Goal: Check status

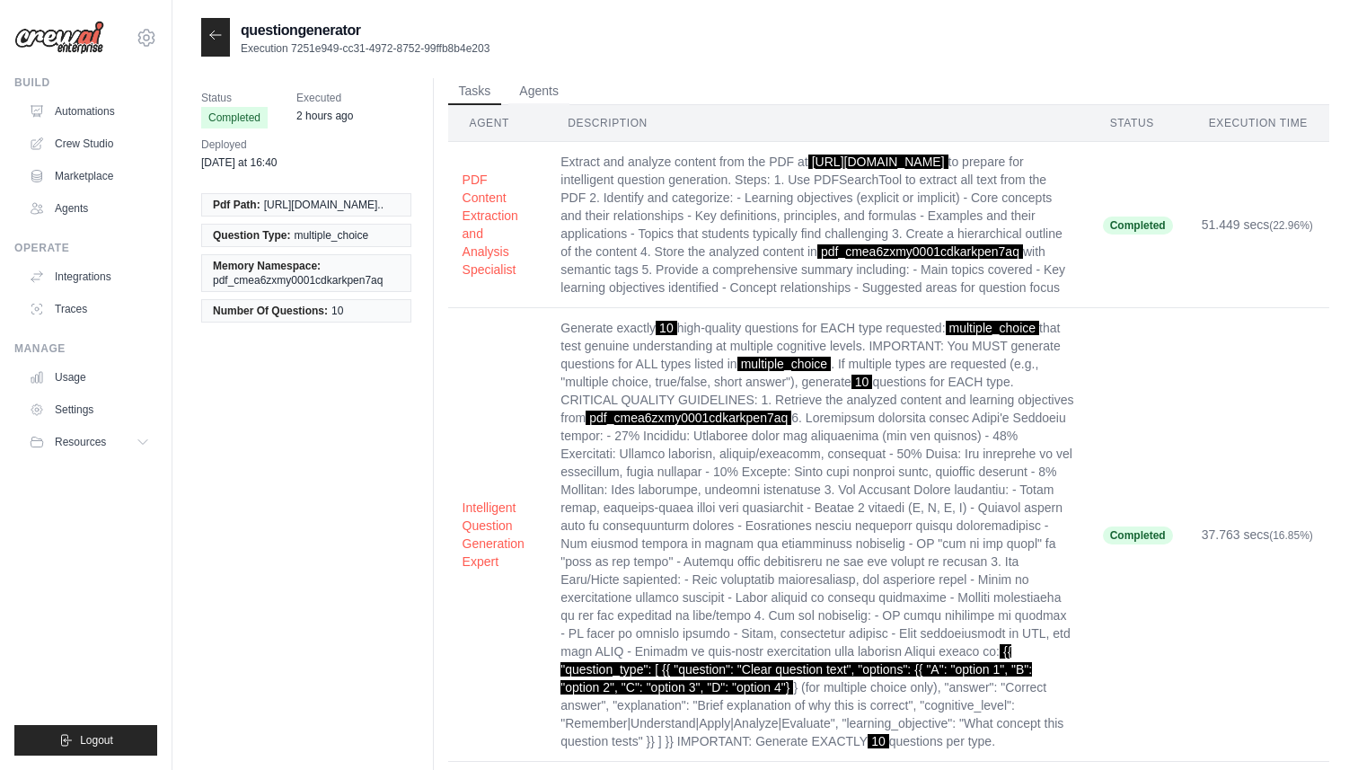
click at [218, 46] on div at bounding box center [215, 37] width 29 height 39
click at [218, 35] on icon at bounding box center [215, 35] width 11 height 8
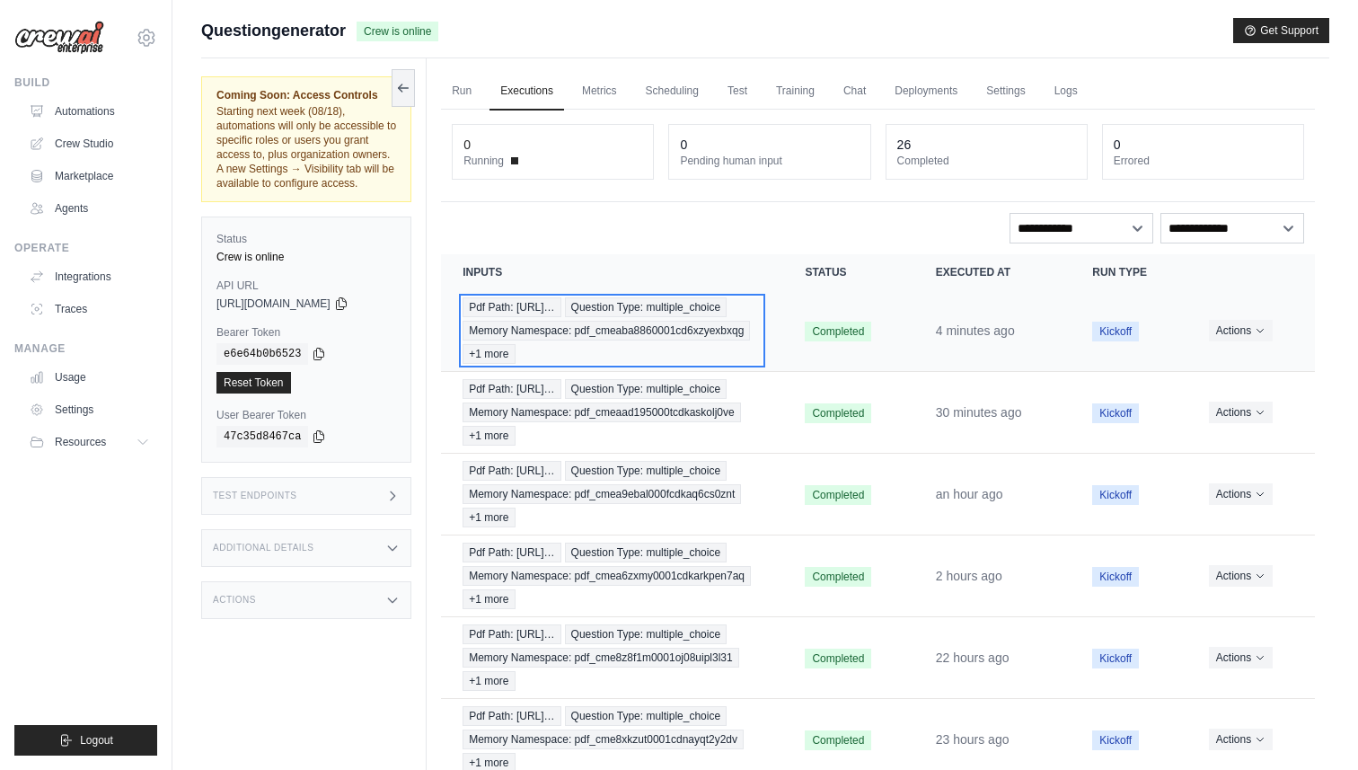
click at [742, 324] on div "Pdf Path: https://tutorelli-pdfs.s3.us-… Question Type: multiple_choice Memory …" at bounding box center [612, 330] width 299 height 66
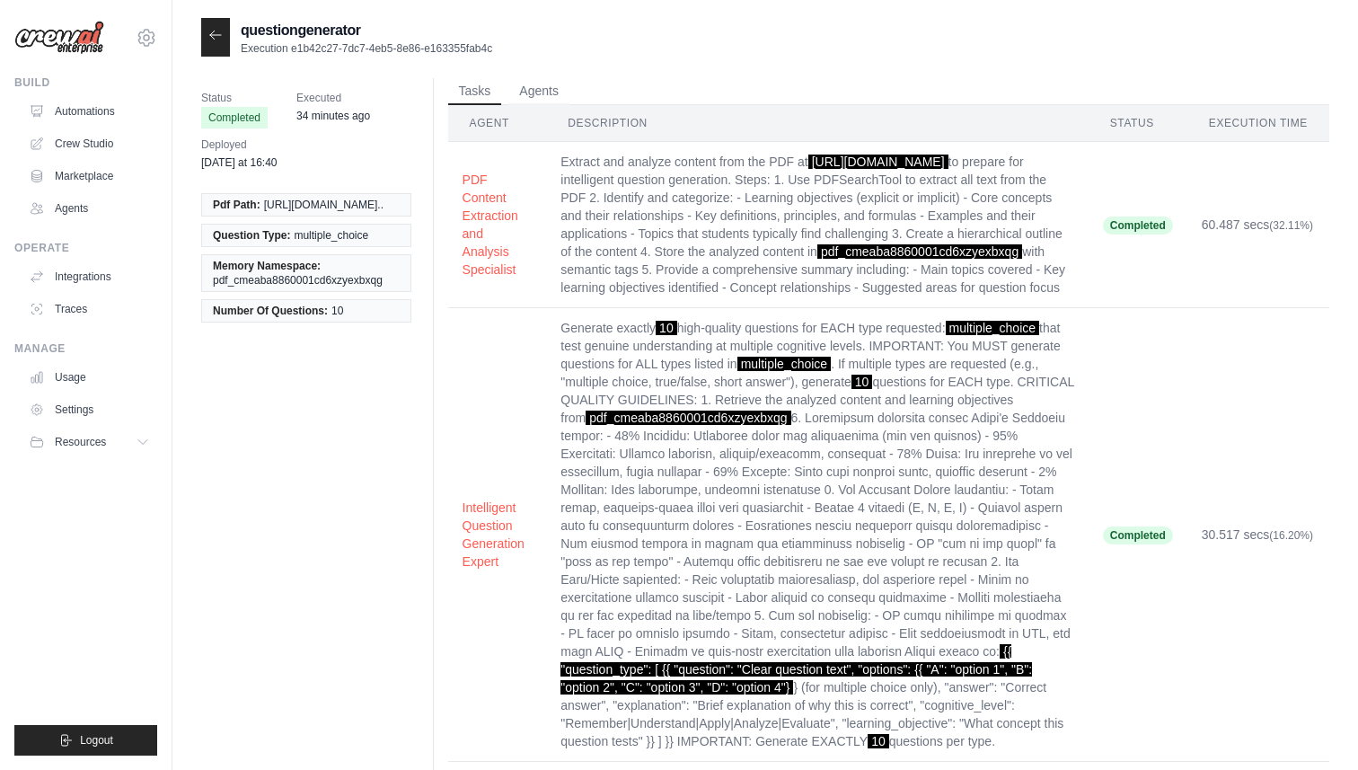
click at [219, 31] on icon at bounding box center [215, 35] width 14 height 14
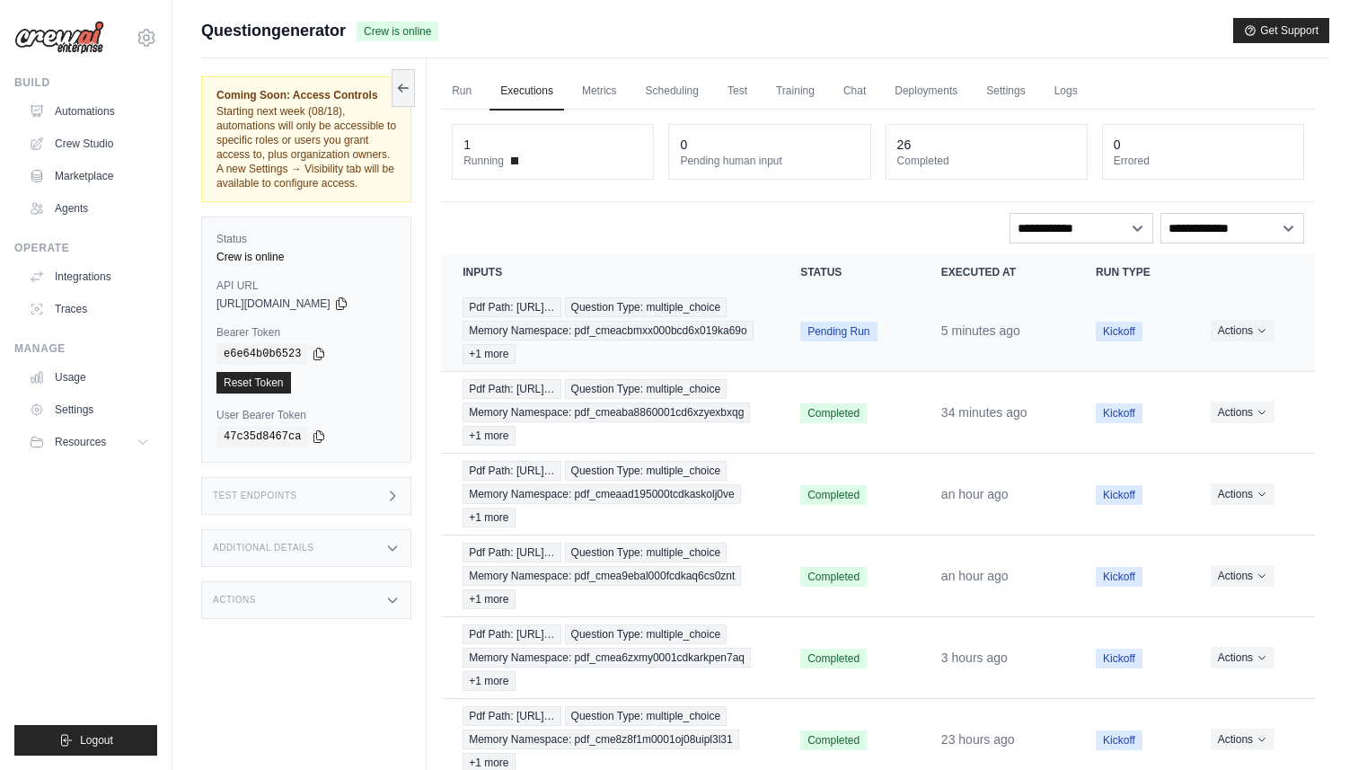
click at [807, 325] on td "Pending Run" at bounding box center [849, 331] width 141 height 82
click at [767, 341] on td "Pdf Path: [URL]… Question Type: multiple_choice Memory Namespace: pdf_cmeacbmxx…" at bounding box center [610, 331] width 338 height 82
click at [639, 324] on div "Pdf Path: [URL]… Question Type: multiple_choice Memory Namespace: pdf_cmeacbmxx…" at bounding box center [610, 330] width 295 height 66
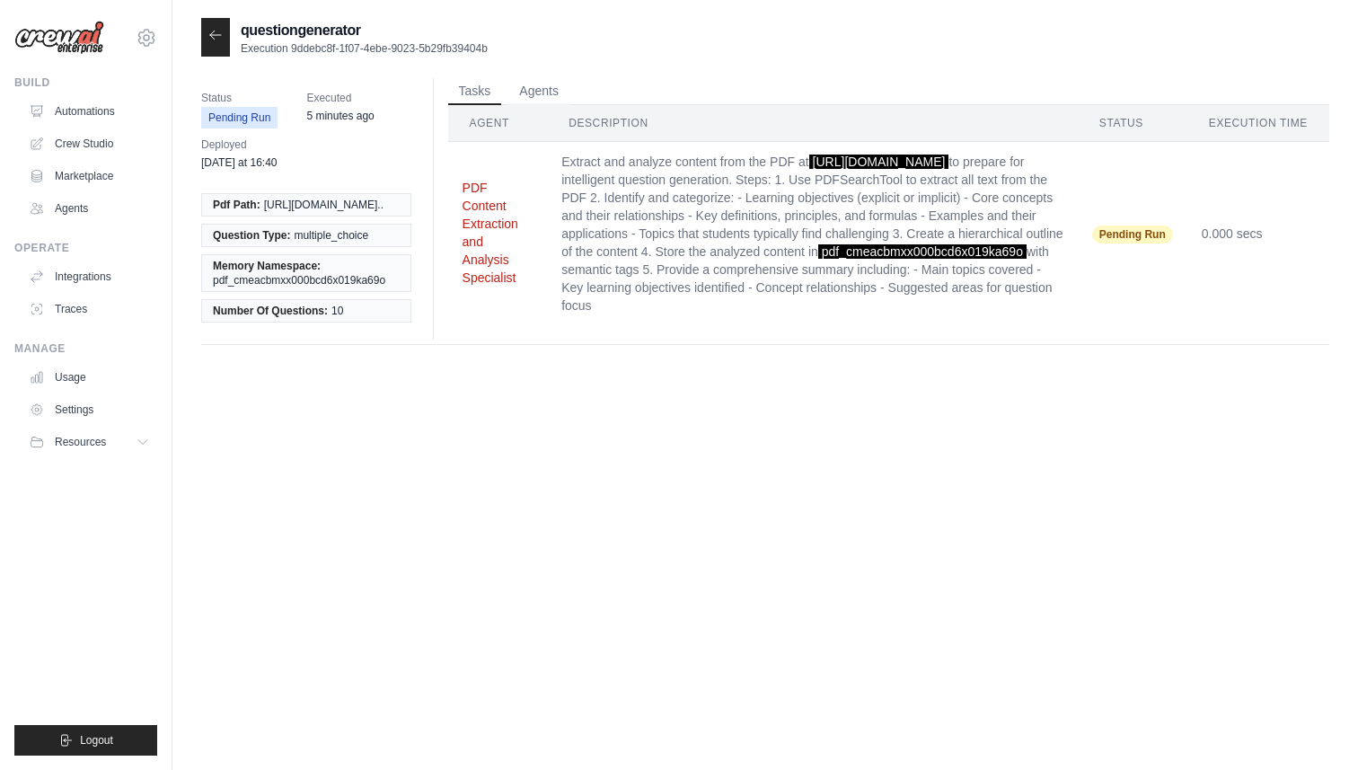
click at [487, 258] on button "PDF Content Extraction and Analysis Specialist" at bounding box center [498, 233] width 71 height 108
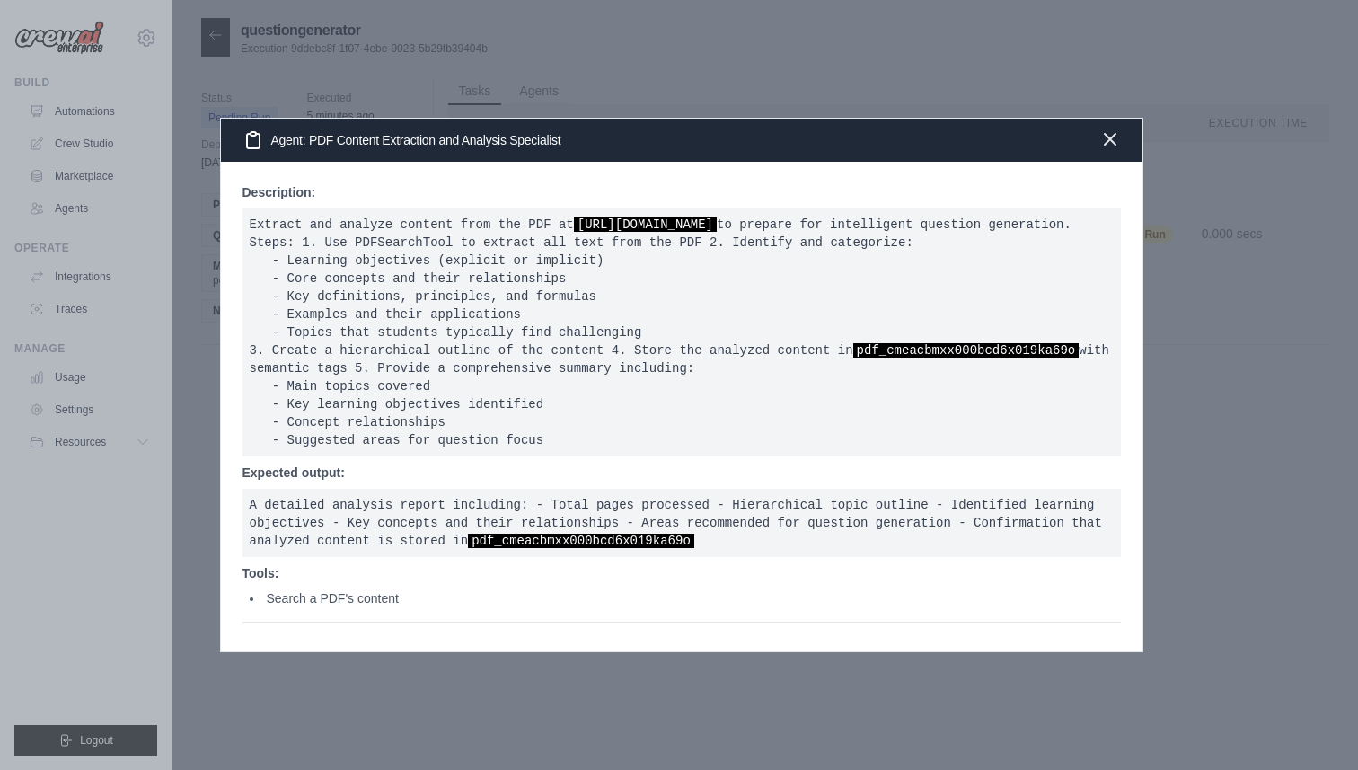
click at [1106, 128] on icon "button" at bounding box center [1110, 139] width 22 height 22
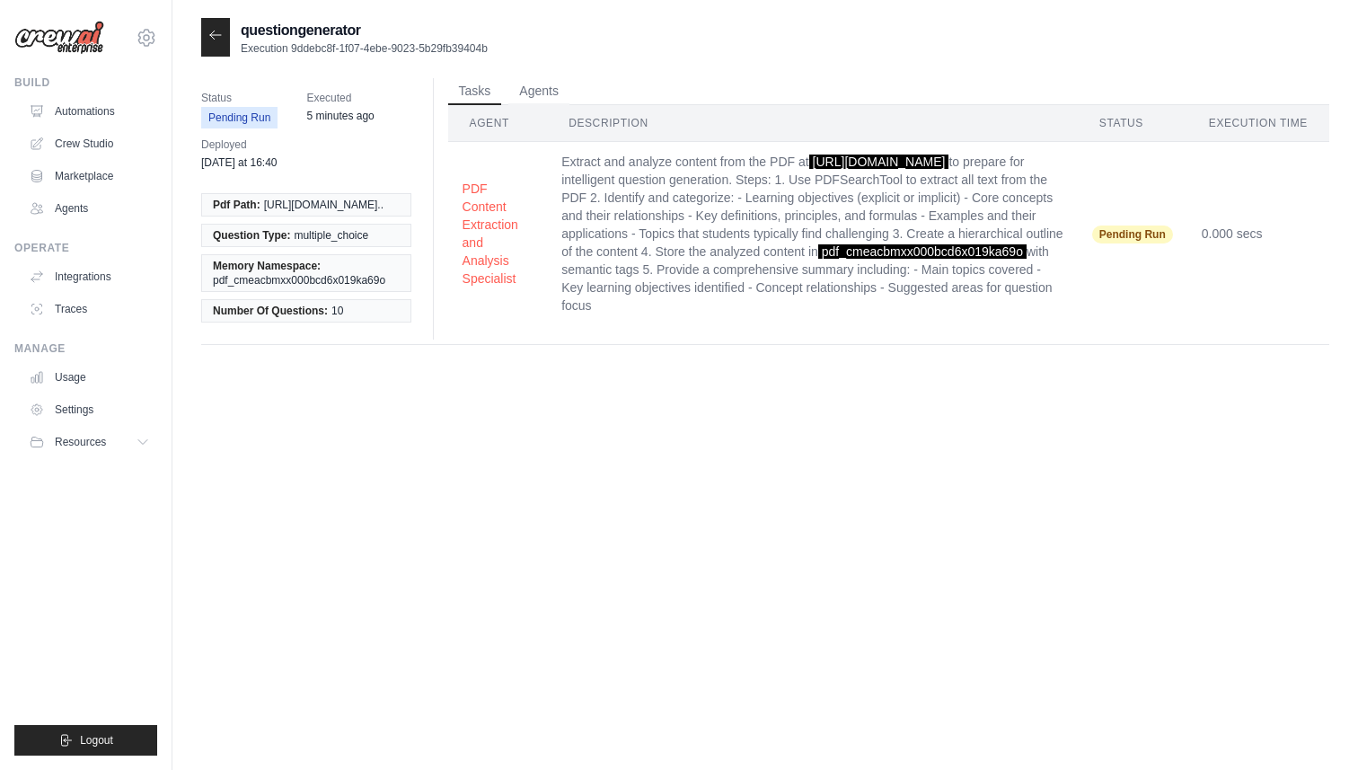
click at [222, 31] on icon at bounding box center [215, 35] width 14 height 14
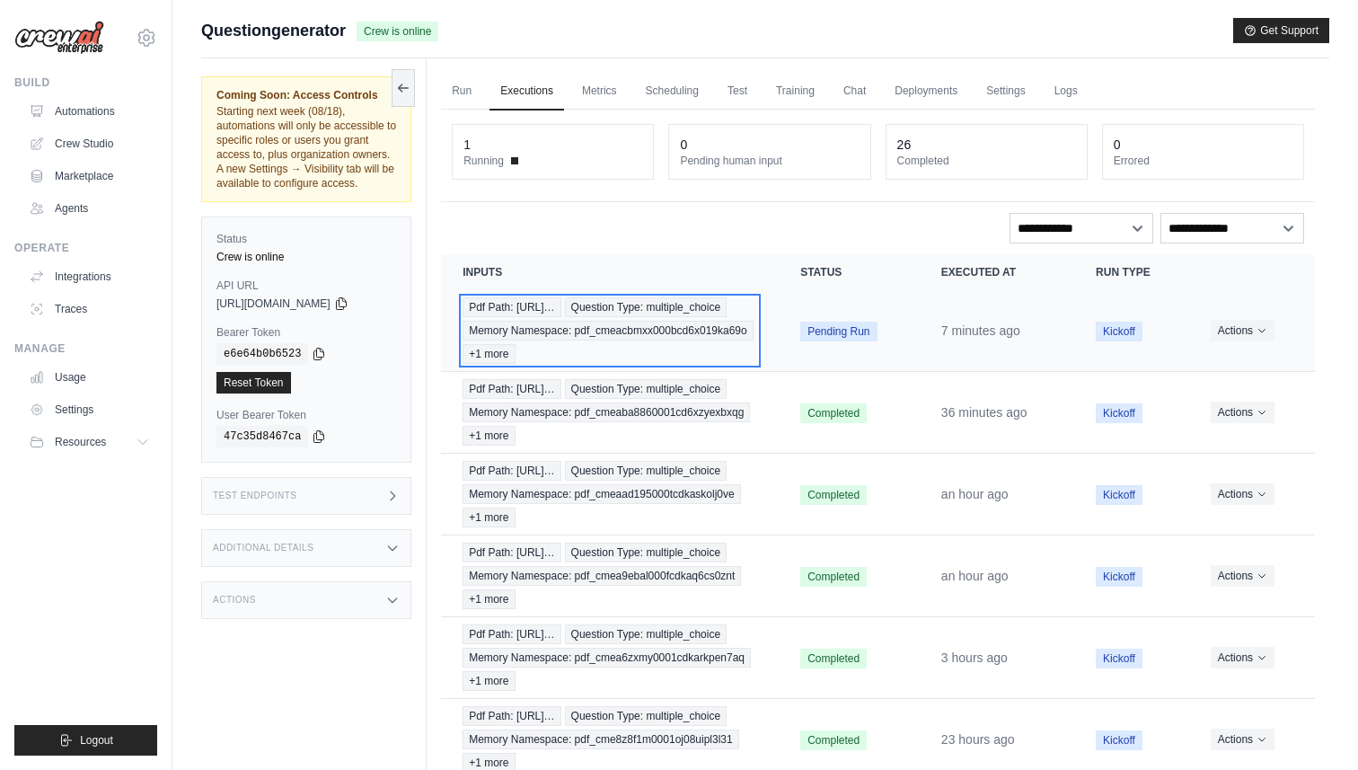
click at [649, 332] on div "Pdf Path: [URL]… Question Type: multiple_choice Memory Namespace: pdf_cmeacbmxx…" at bounding box center [610, 330] width 295 height 66
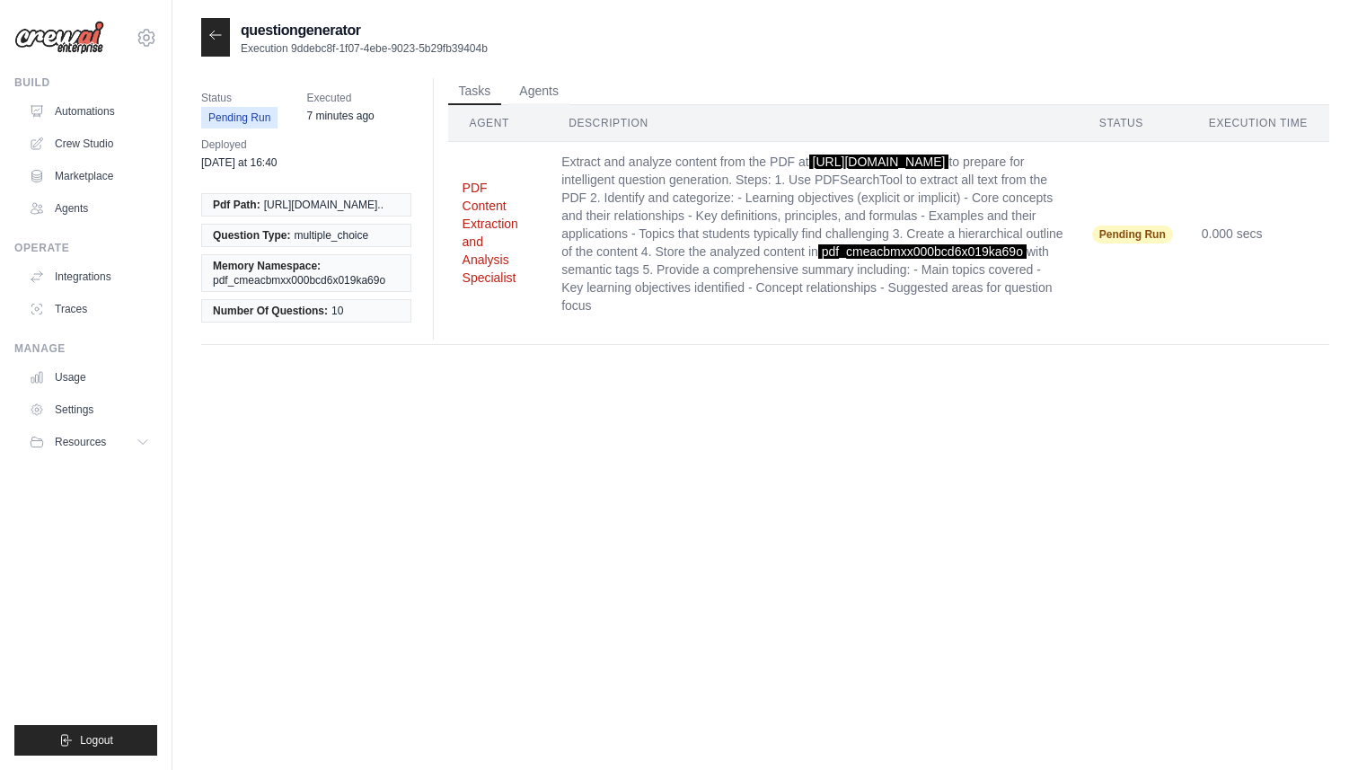
click at [501, 280] on button "PDF Content Extraction and Analysis Specialist" at bounding box center [498, 233] width 71 height 108
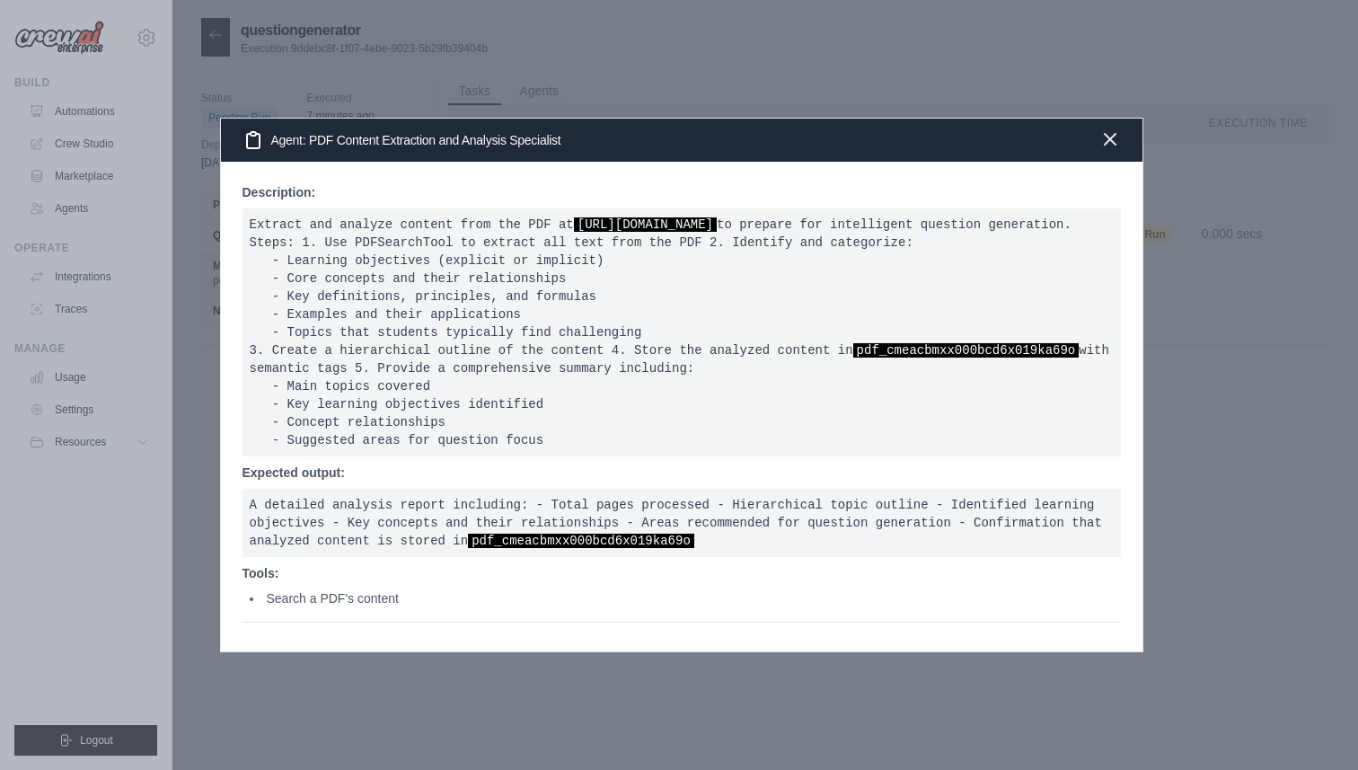
click at [1104, 128] on icon "button" at bounding box center [1110, 139] width 22 height 22
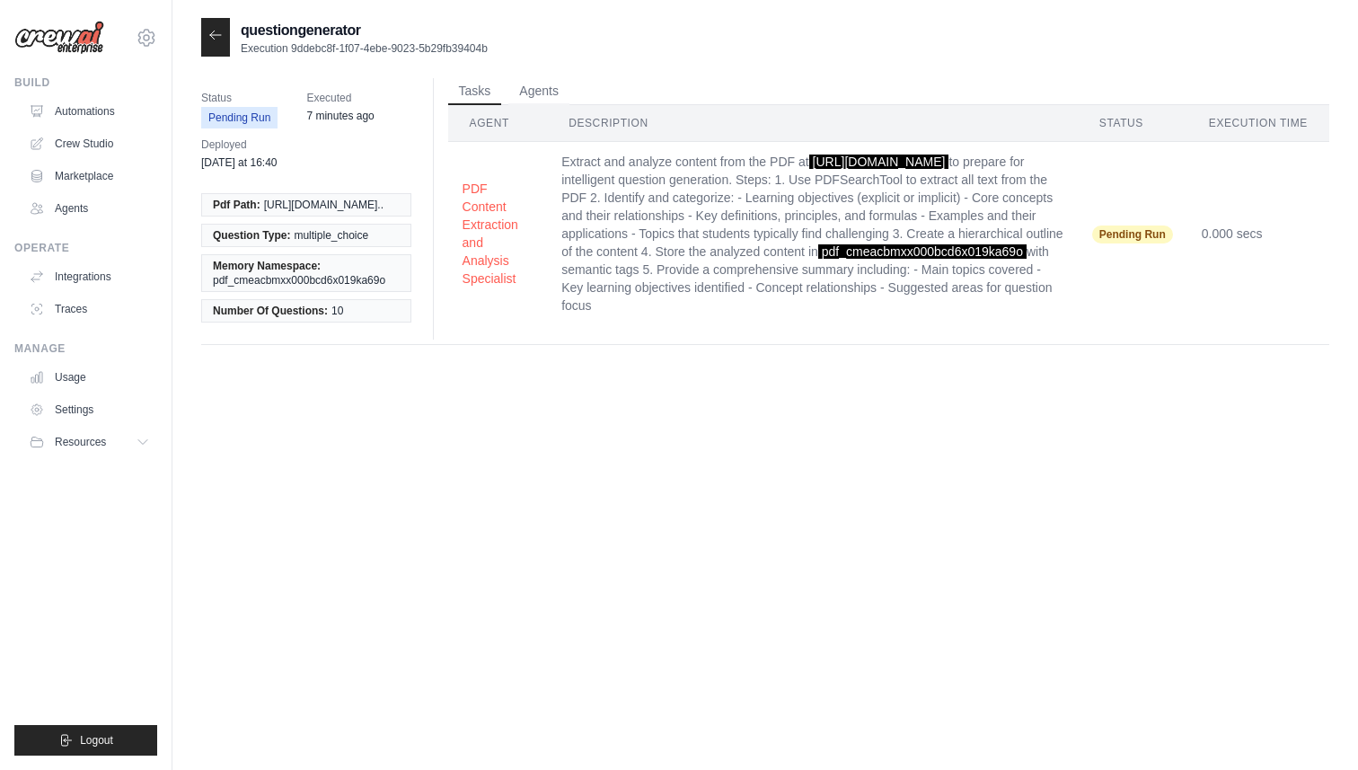
click at [216, 34] on icon at bounding box center [215, 35] width 14 height 14
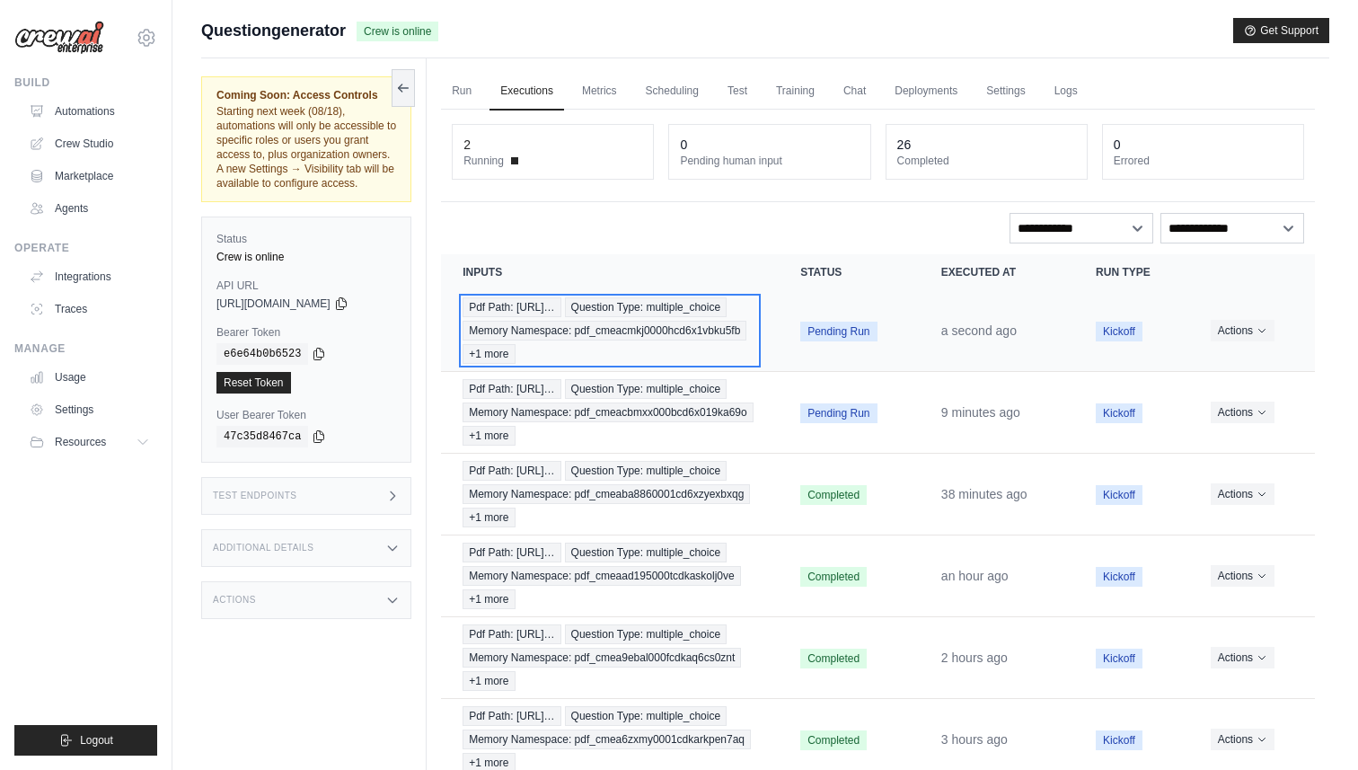
click at [740, 328] on div "Pdf Path: https://tutorelli-pdfs.s3.us-… Question Type: multiple_choice Memory …" at bounding box center [610, 330] width 295 height 66
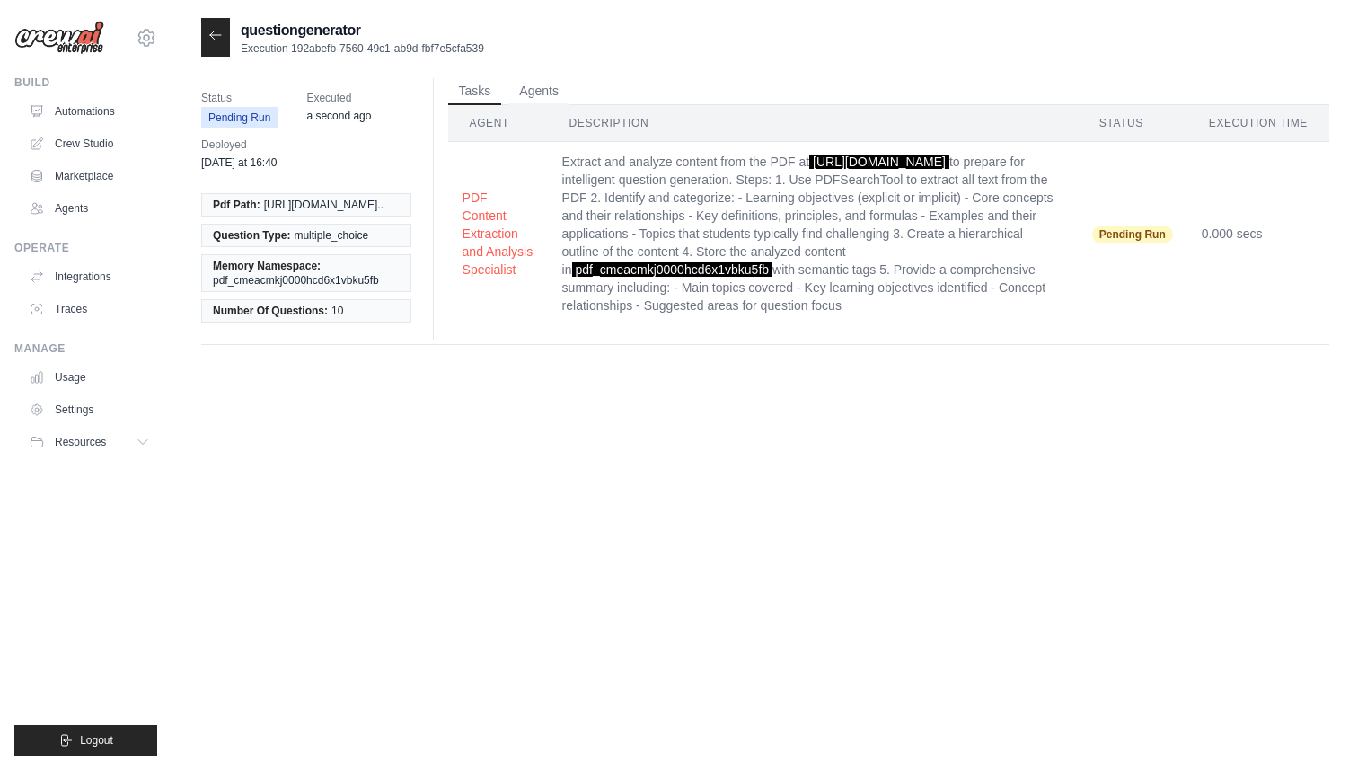
click at [214, 26] on div at bounding box center [215, 37] width 29 height 39
click at [215, 44] on div at bounding box center [215, 37] width 29 height 39
click at [219, 33] on icon at bounding box center [215, 35] width 14 height 14
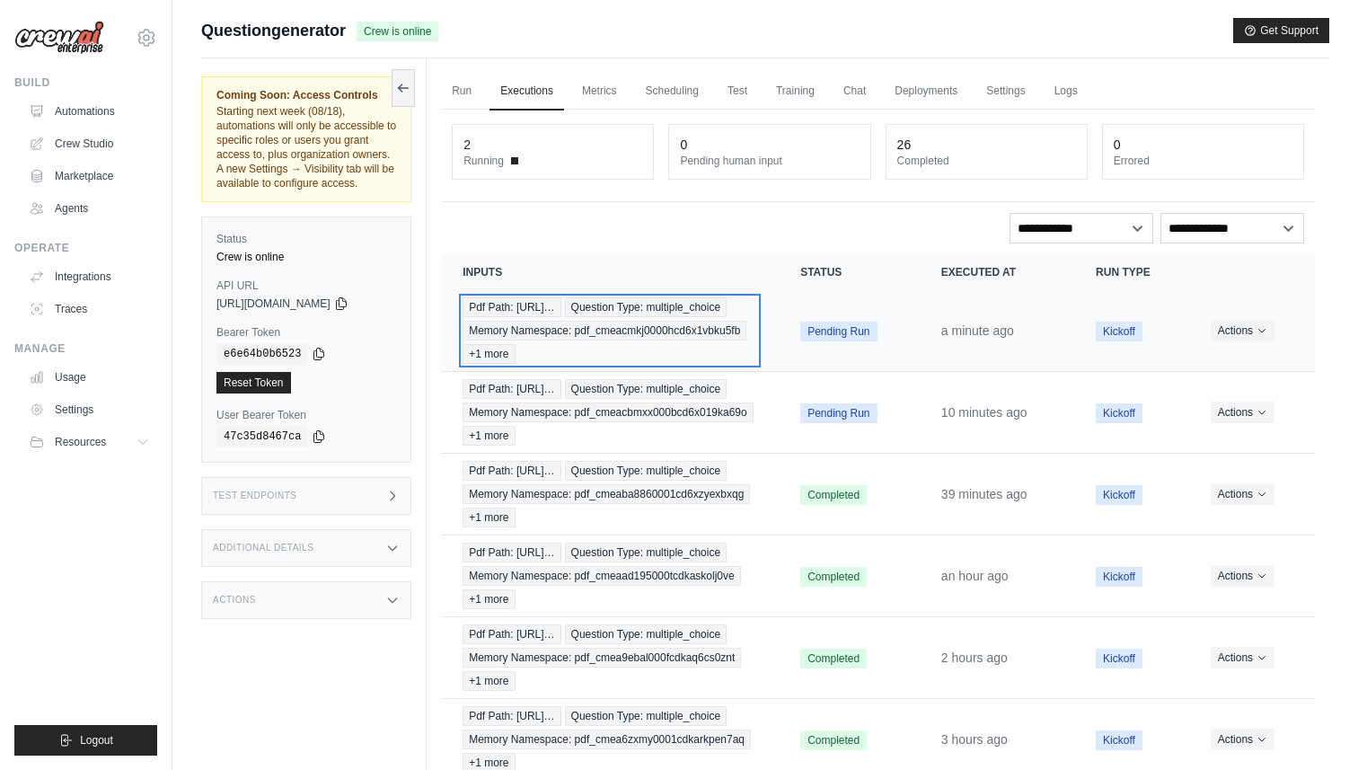
click at [560, 315] on span "Pdf Path: https://tutorelli-pdfs.s3.us-…" at bounding box center [512, 307] width 98 height 20
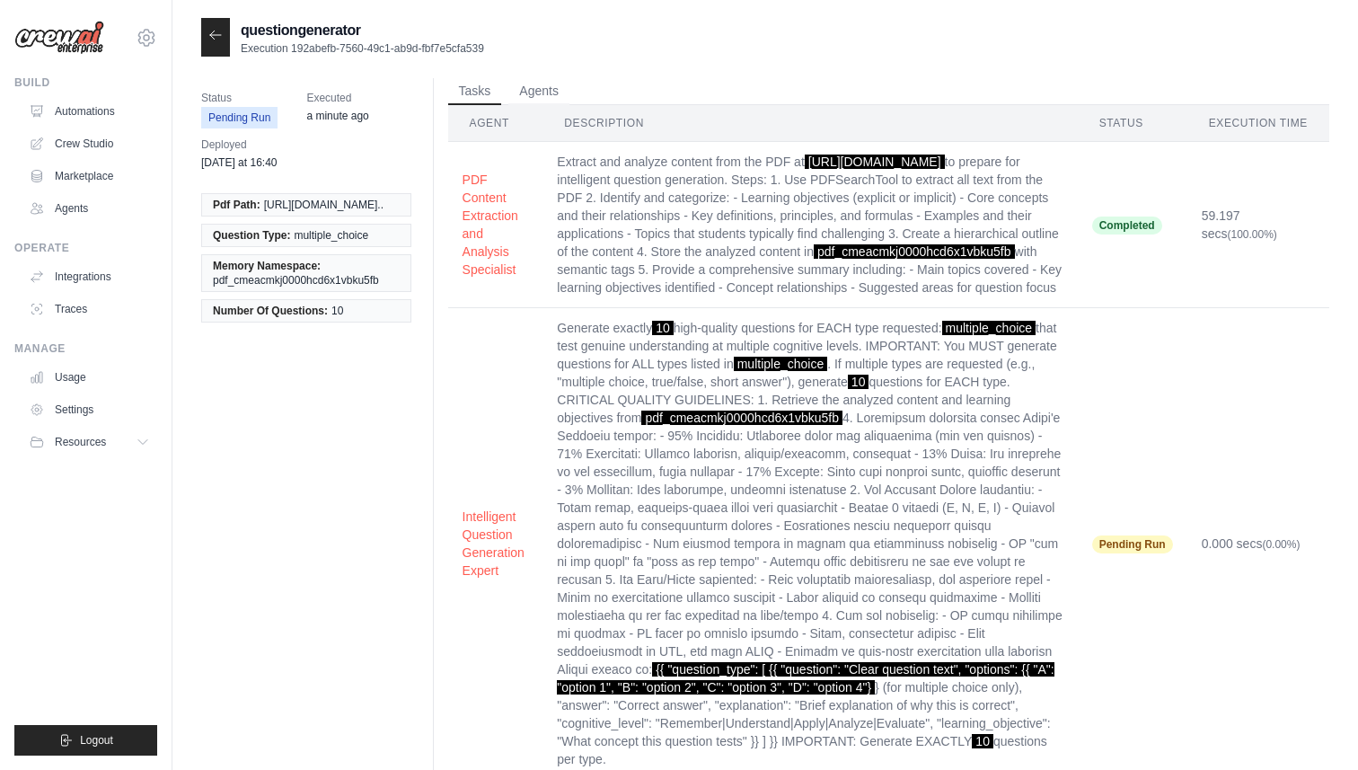
click at [219, 34] on icon at bounding box center [215, 35] width 14 height 14
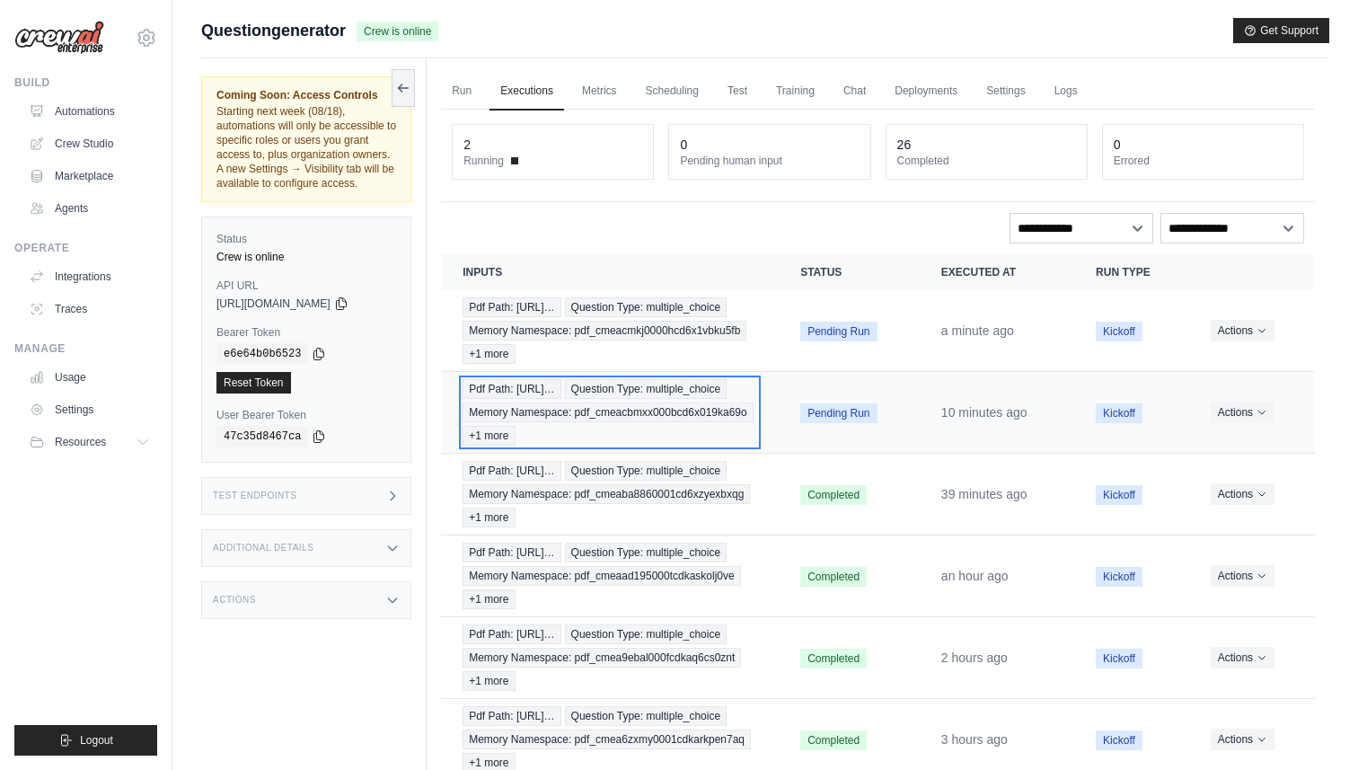
click at [702, 437] on div "Pdf Path: https://tutorelli-pdfs.s3.us-… Question Type: multiple_choice Memory …" at bounding box center [610, 412] width 295 height 66
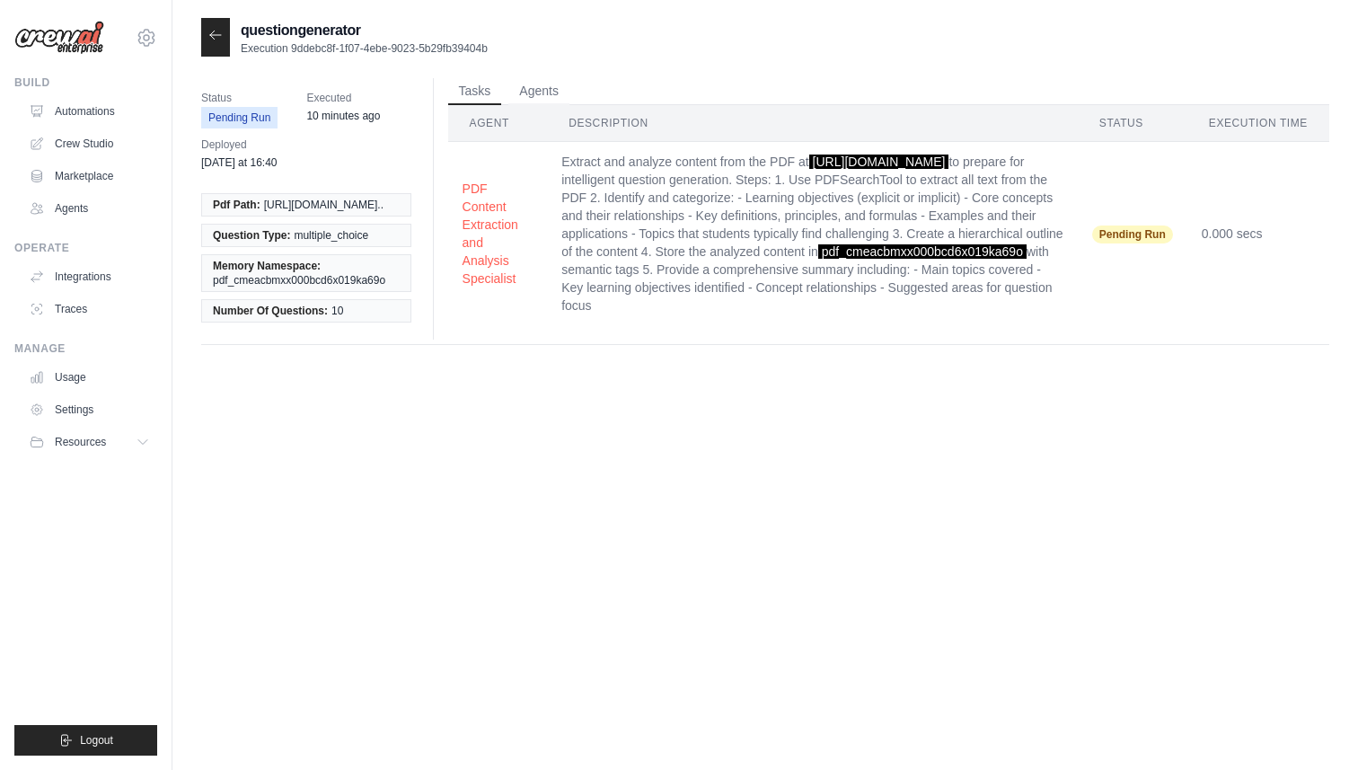
click at [216, 33] on icon at bounding box center [215, 35] width 14 height 14
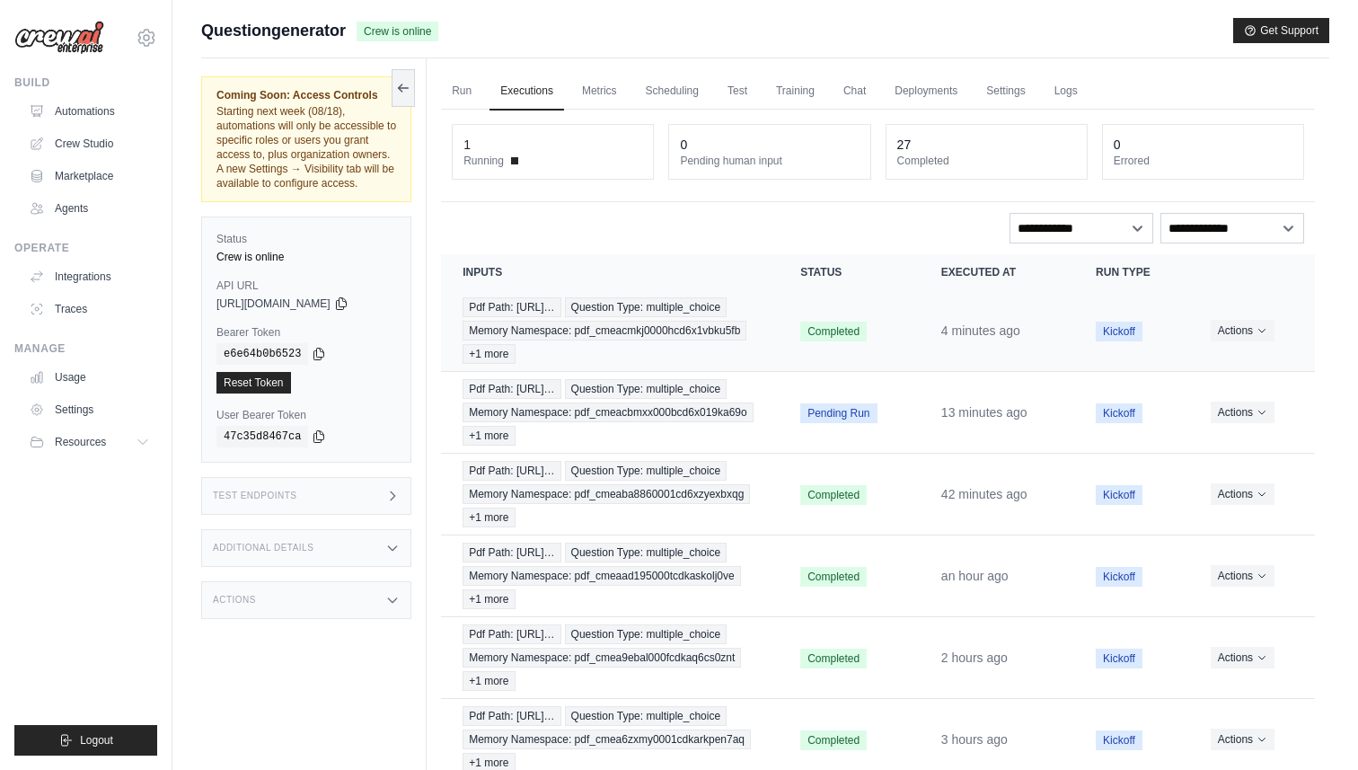
click at [754, 314] on td "Pdf Path: https://tutorelli-pdfs.s3.us-… Question Type: multiple_choice Memory …" at bounding box center [610, 331] width 338 height 82
click at [762, 336] on td "Pdf Path: https://tutorelli-pdfs.s3.us-… Question Type: multiple_choice Memory …" at bounding box center [610, 331] width 338 height 82
click at [650, 330] on div "Pdf Path: https://tutorelli-pdfs.s3.us-… Question Type: multiple_choice Memory …" at bounding box center [610, 330] width 295 height 66
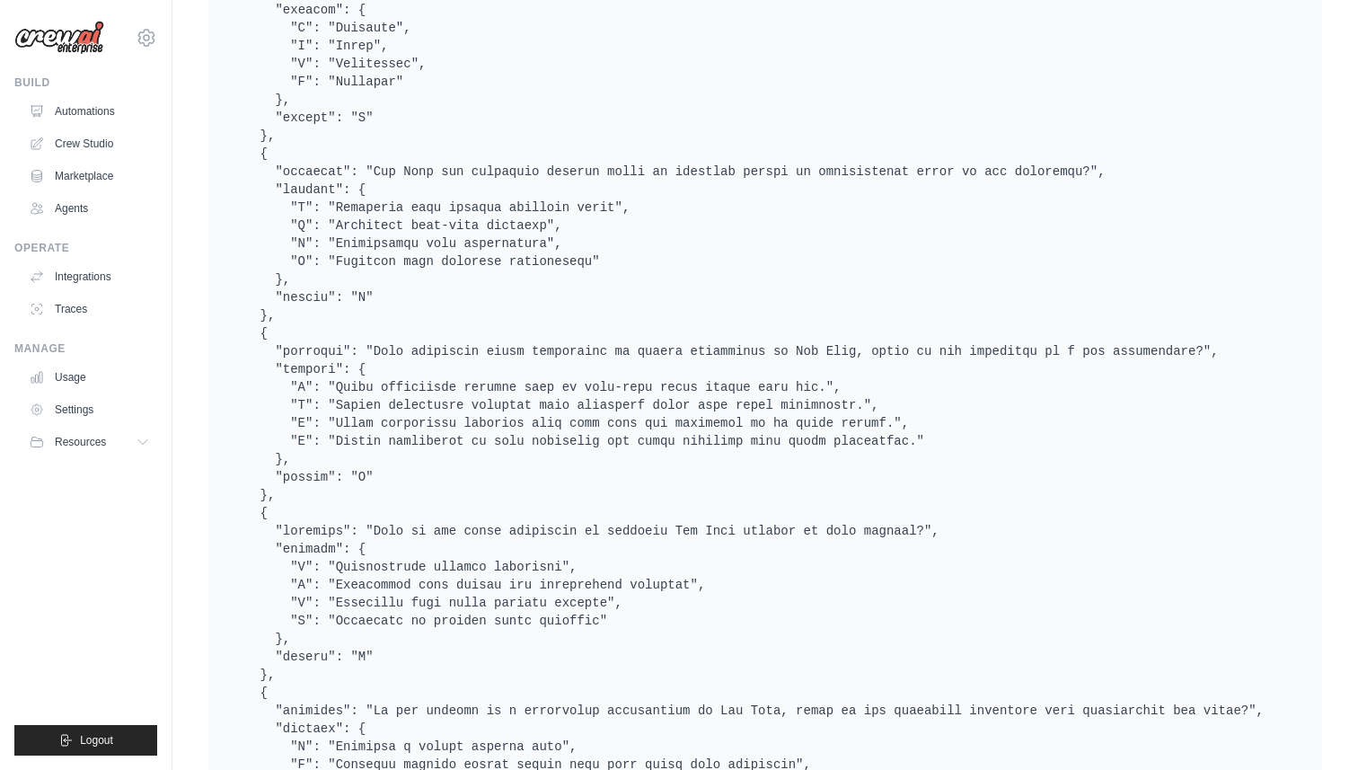
scroll to position [1825, 0]
